Goal: Information Seeking & Learning: Learn about a topic

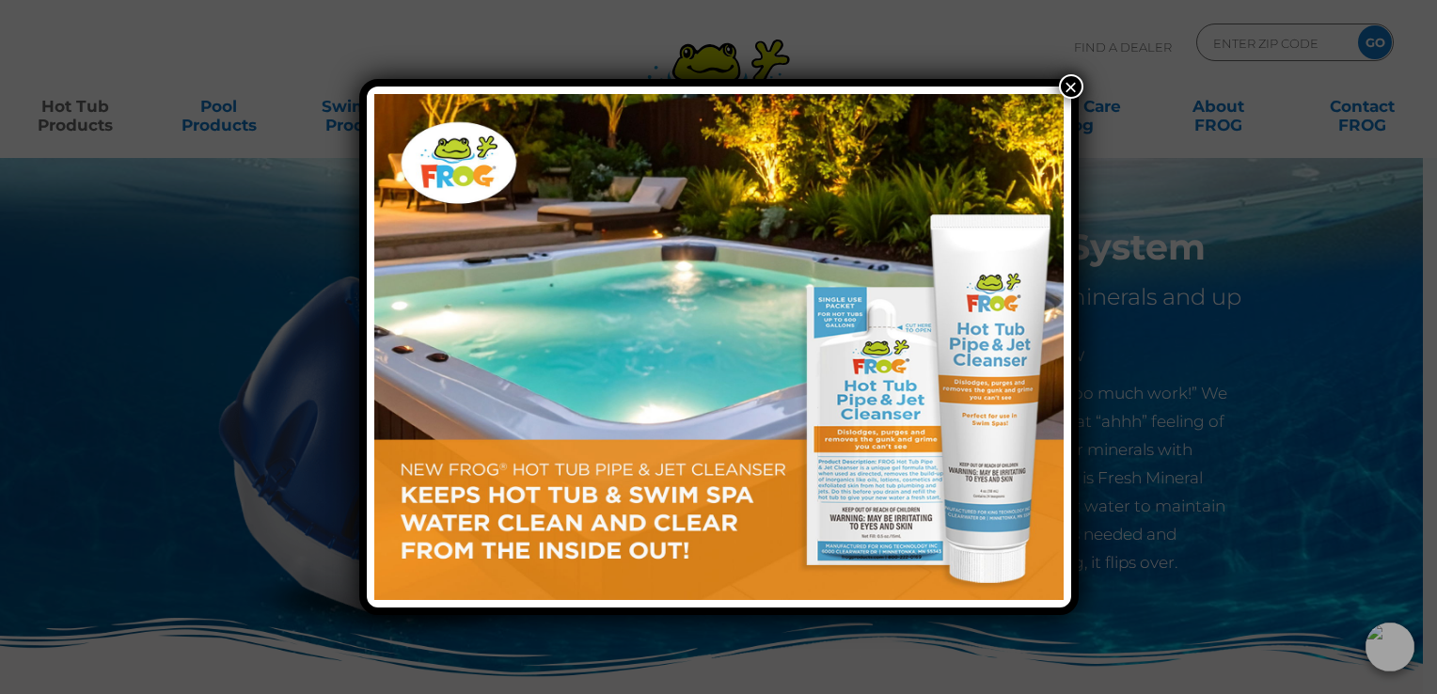
click at [1084, 77] on div "×" at bounding box center [718, 347] width 1437 height 694
click at [1067, 82] on button "×" at bounding box center [1071, 86] width 24 height 24
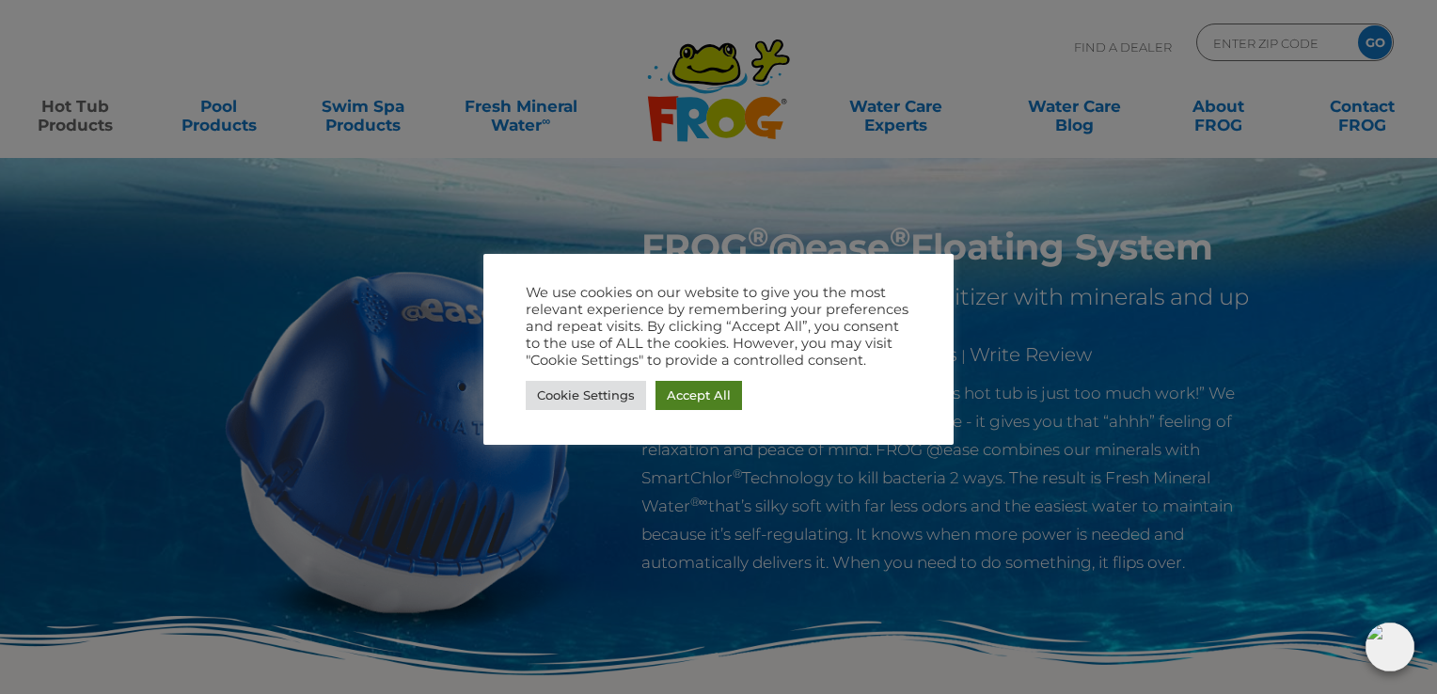
click at [711, 393] on link "Accept All" at bounding box center [699, 395] width 87 height 29
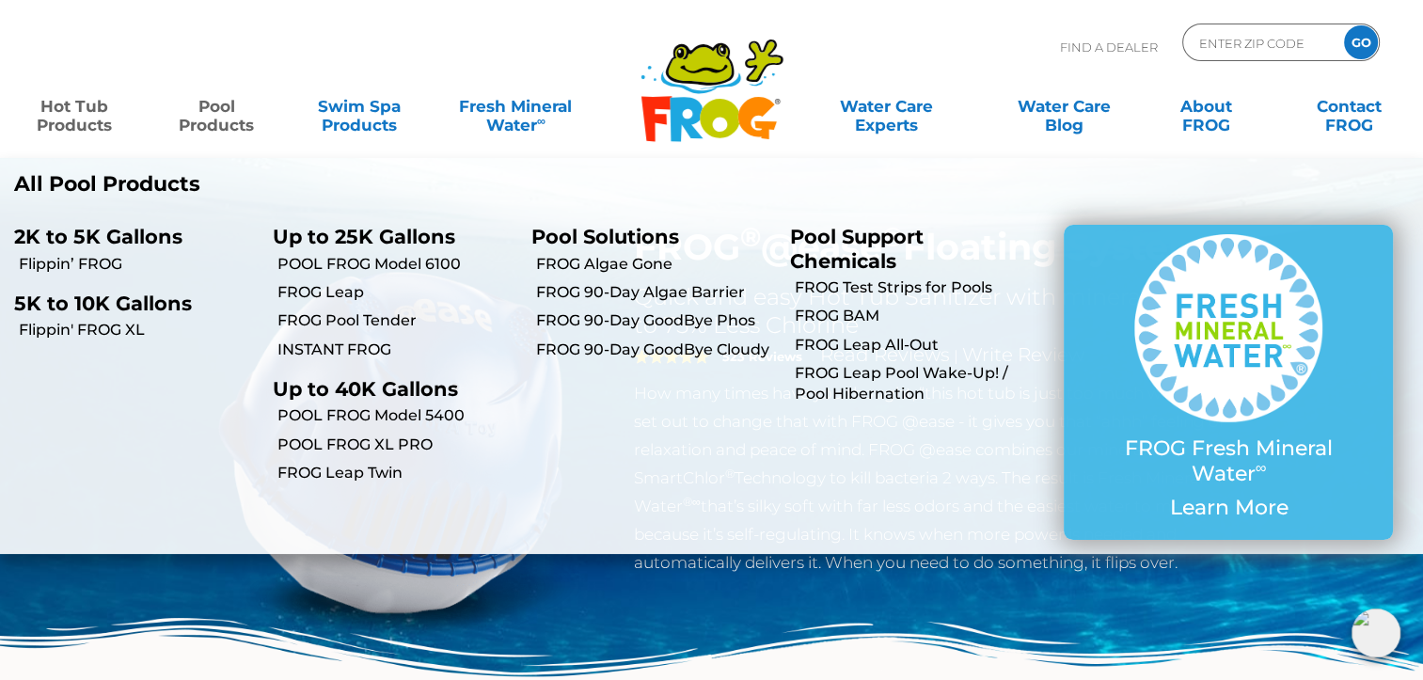
click at [217, 112] on link "Pool Products" at bounding box center [217, 106] width 111 height 38
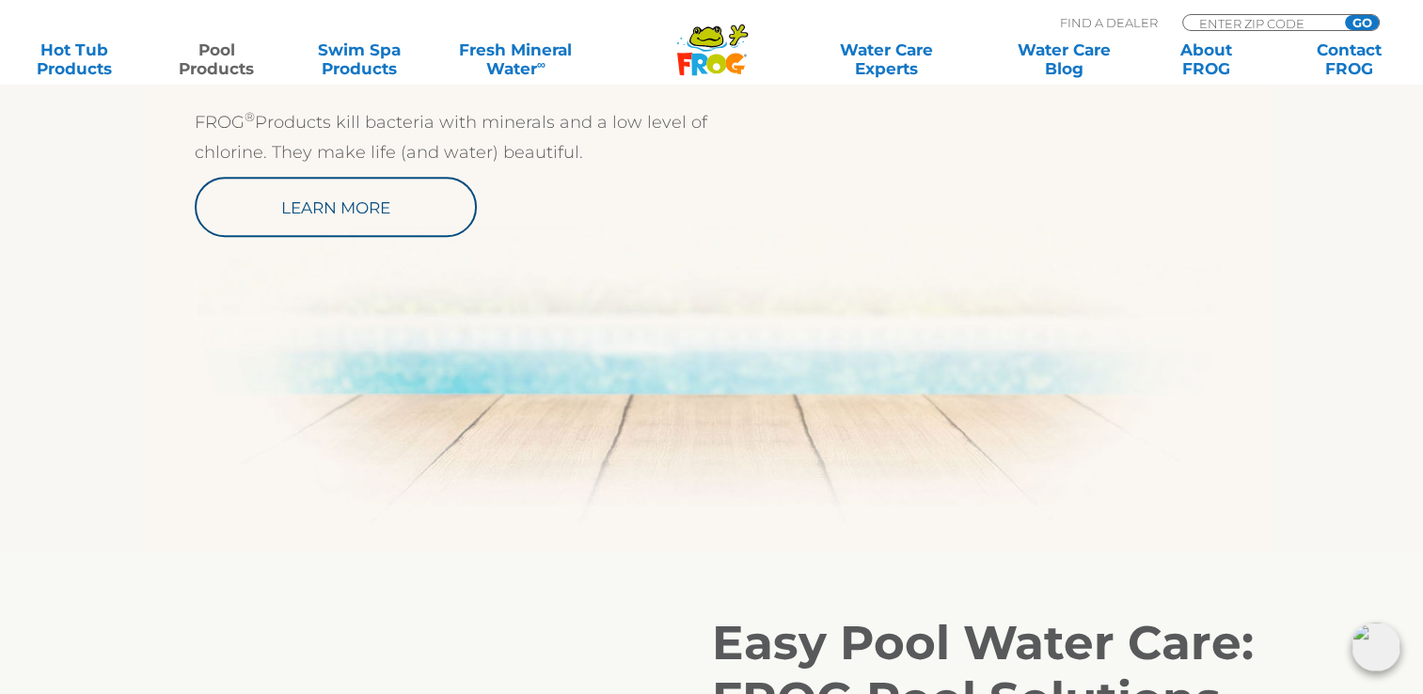
scroll to position [1065, 0]
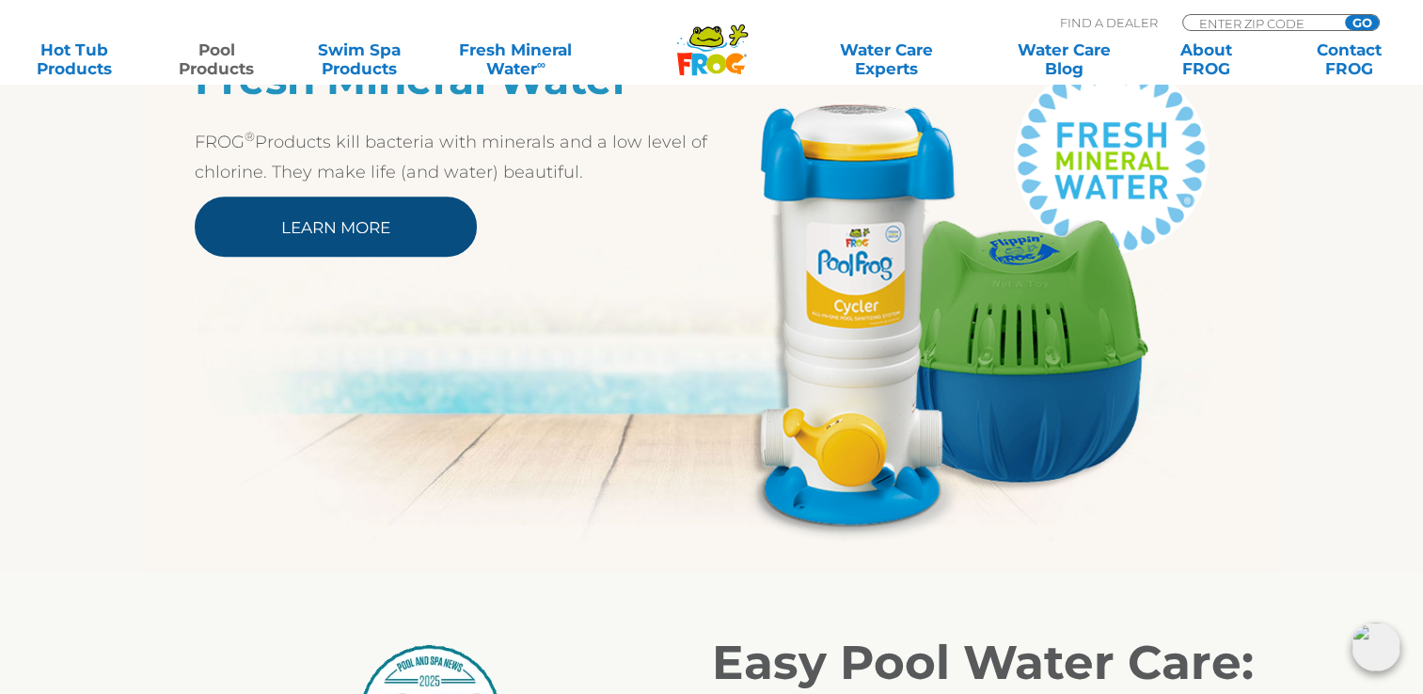
click at [448, 217] on link "Learn More" at bounding box center [336, 227] width 282 height 60
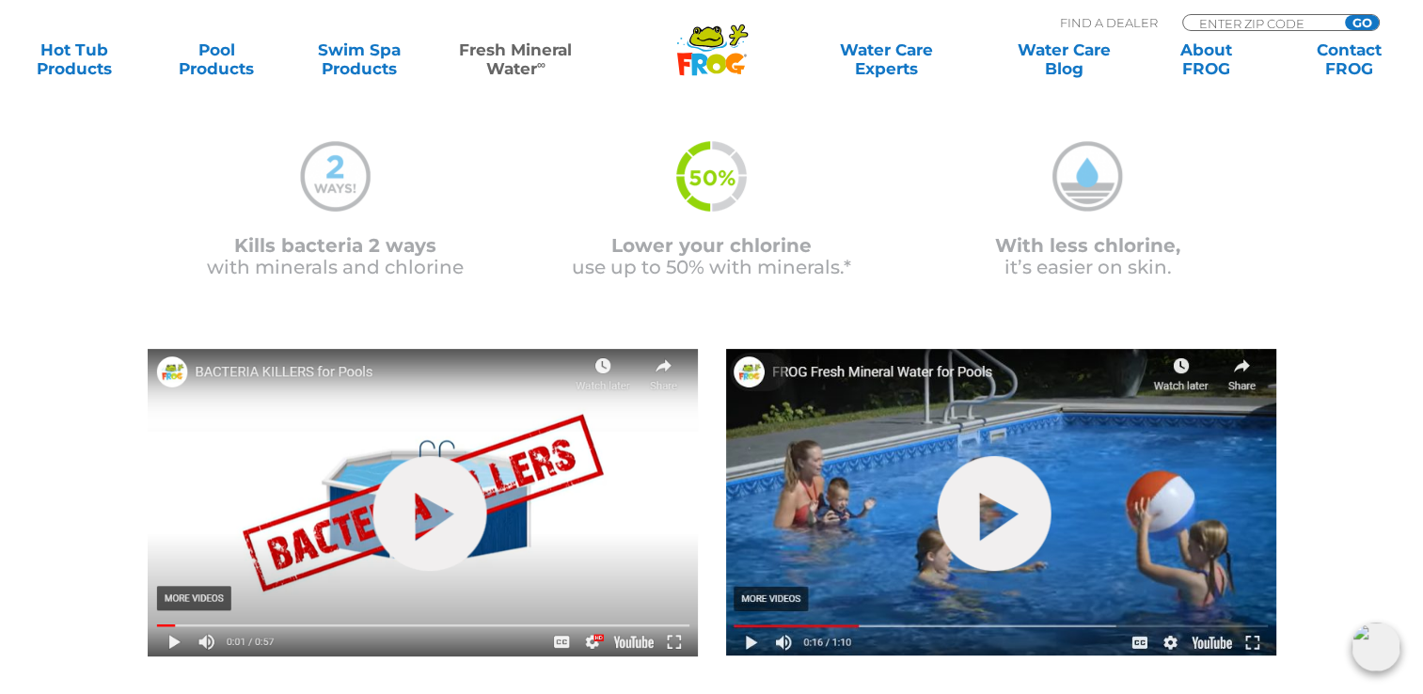
scroll to position [453, 0]
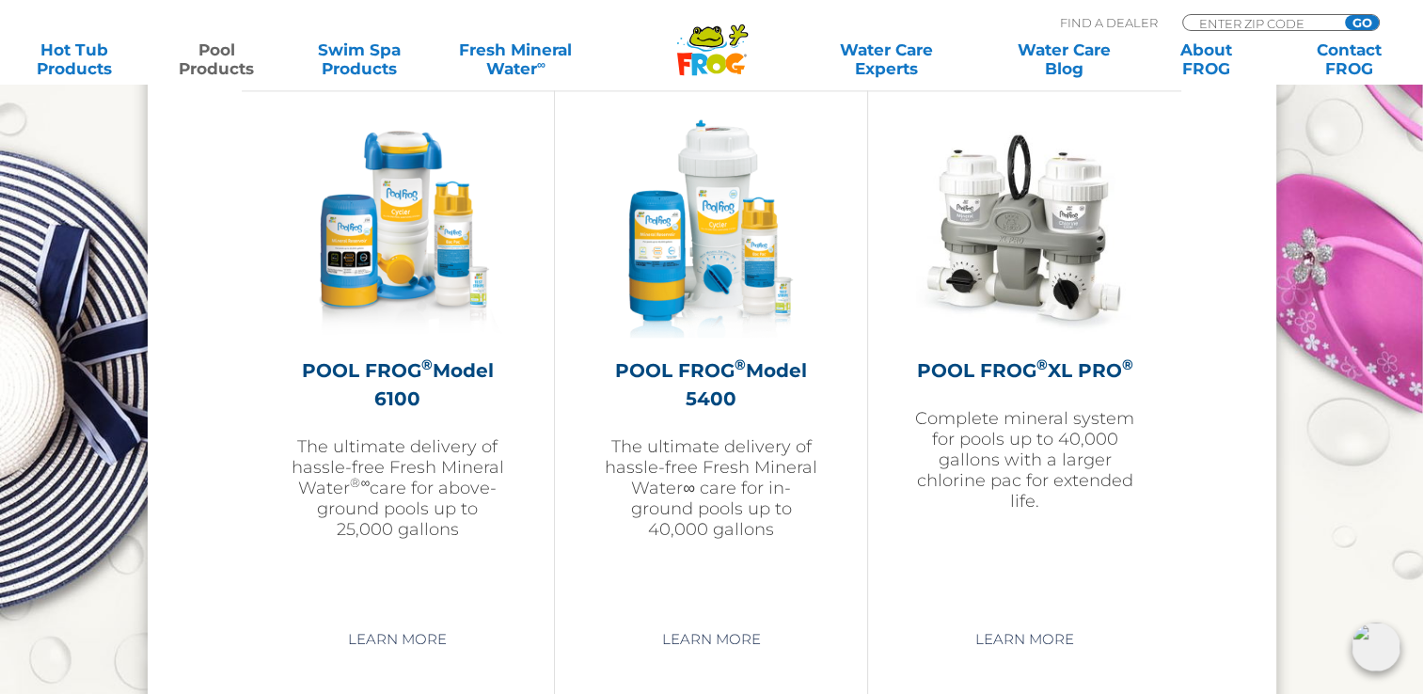
scroll to position [2773, 0]
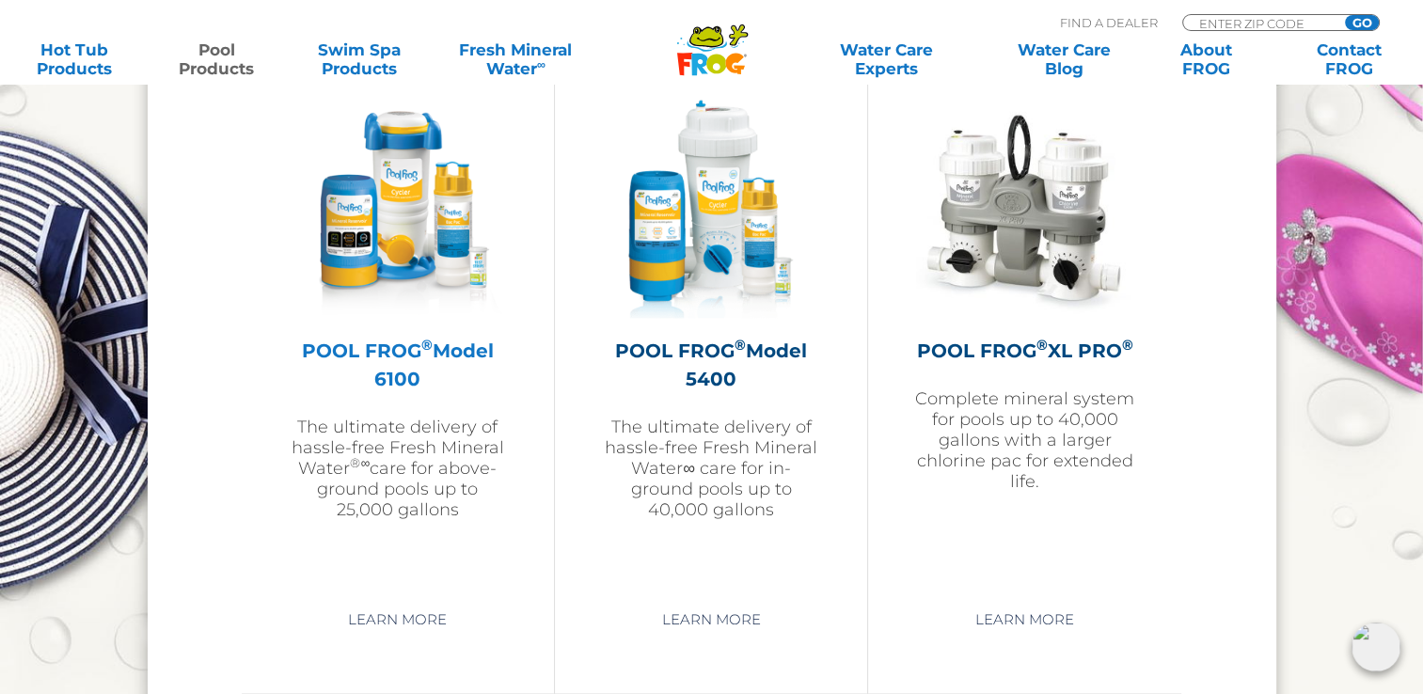
click at [395, 209] on img at bounding box center [398, 209] width 218 height 218
